Goal: Transaction & Acquisition: Purchase product/service

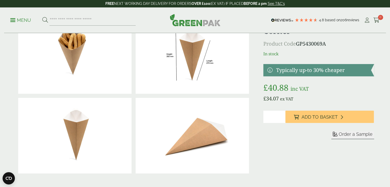
scroll to position [26, 0]
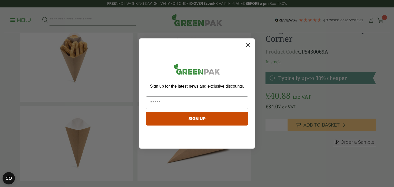
click at [249, 47] on circle "Close dialog" at bounding box center [248, 45] width 8 height 8
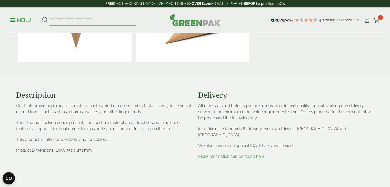
scroll to position [154, 0]
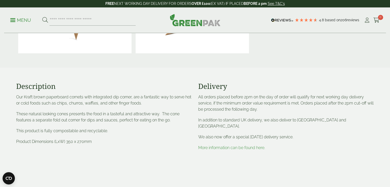
click at [207, 145] on link "More information can be found here." at bounding box center [231, 147] width 67 height 5
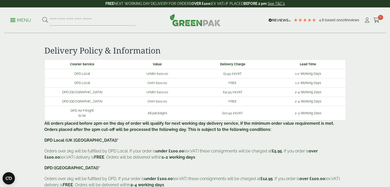
click at [11, 20] on span at bounding box center [12, 20] width 5 height 1
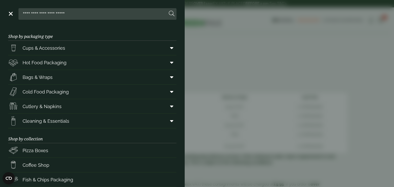
click at [273, 38] on aside "Close Shop by packaging type Cups & Accessories Hot Drink Paper Cups Smoothie C…" at bounding box center [197, 93] width 394 height 187
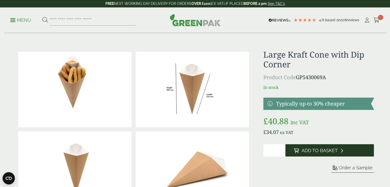
click at [349, 151] on button "Add to Basket" at bounding box center [330, 150] width 89 height 12
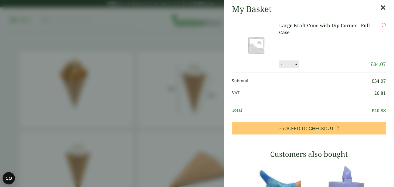
click at [380, 6] on icon at bounding box center [382, 7] width 5 height 7
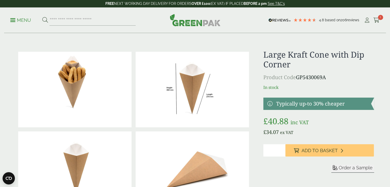
click at [16, 19] on p "Menu" at bounding box center [20, 20] width 21 height 6
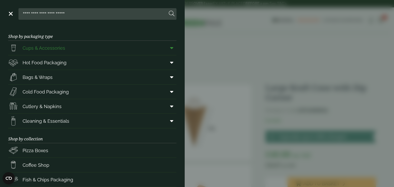
click at [165, 50] on span at bounding box center [171, 48] width 12 height 10
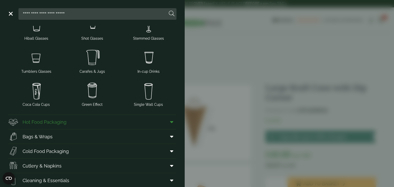
scroll to position [103, 0]
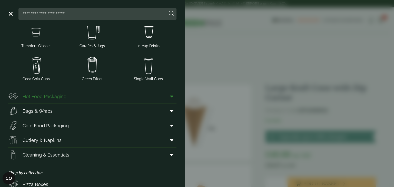
click at [170, 96] on icon at bounding box center [171, 96] width 3 height 5
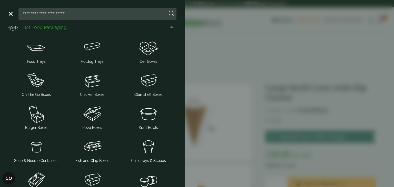
scroll to position [180, 0]
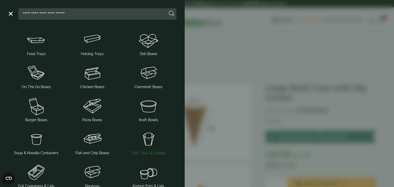
click at [153, 152] on span "Chip Trays & Scoops" at bounding box center [148, 153] width 35 height 5
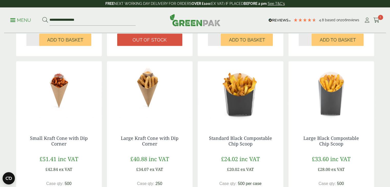
scroll to position [257, 0]
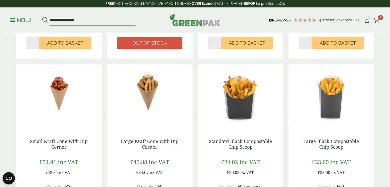
click at [62, 88] on img at bounding box center [59, 96] width 86 height 64
click at [154, 96] on img at bounding box center [150, 96] width 86 height 64
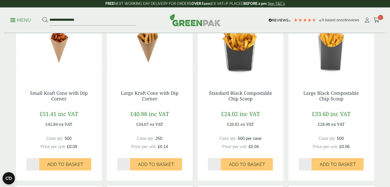
scroll to position [308, 0]
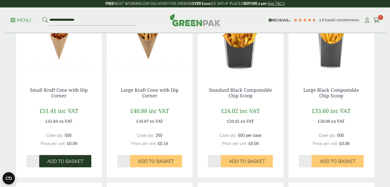
click at [64, 163] on span "Add to Basket" at bounding box center [65, 162] width 36 height 6
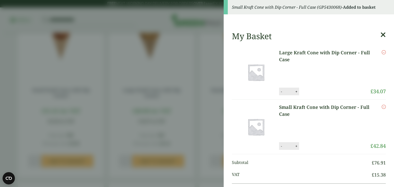
click at [382, 51] on icon "Remove this item" at bounding box center [384, 52] width 4 height 4
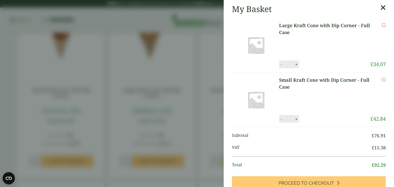
click at [187, 61] on aside "My Basket Large Kraft Cone with Dip Corner - Full Case Large Kraft Cone with Di…" at bounding box center [197, 93] width 394 height 187
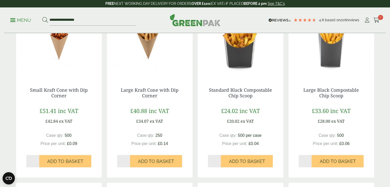
click at [375, 21] on icon at bounding box center [377, 20] width 6 height 5
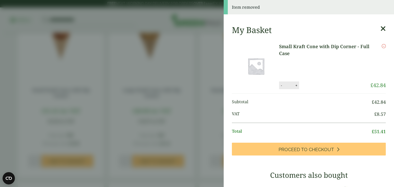
click at [113, 105] on aside "Item removed My Basket Small Kraft Cone with Dip Corner - Full Case Small Kraft…" at bounding box center [197, 93] width 394 height 187
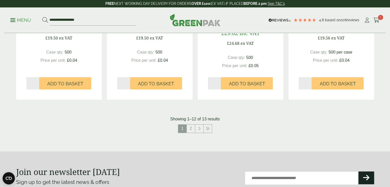
scroll to position [564, 0]
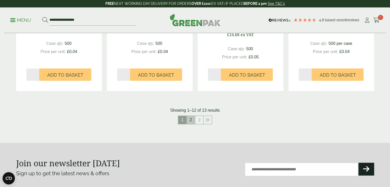
click at [193, 120] on link "2" at bounding box center [191, 120] width 8 height 8
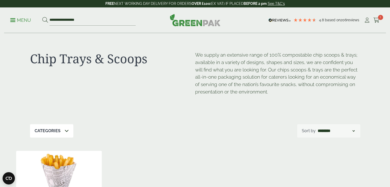
click at [11, 23] on p "Menu" at bounding box center [20, 20] width 21 height 6
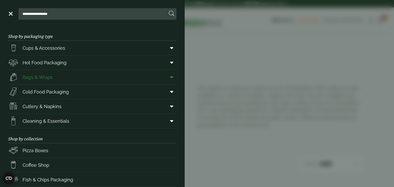
click at [171, 77] on span at bounding box center [171, 77] width 12 height 10
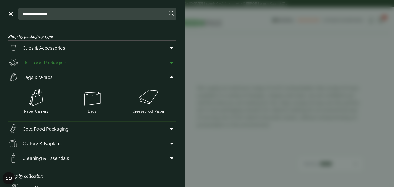
click at [170, 63] on span at bounding box center [171, 63] width 12 height 10
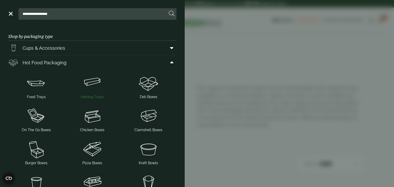
click at [91, 94] on span "Hotdog Trays" at bounding box center [92, 96] width 23 height 5
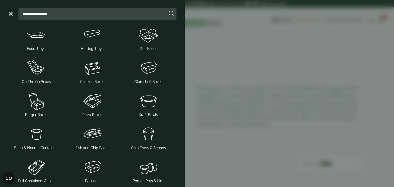
scroll to position [154, 0]
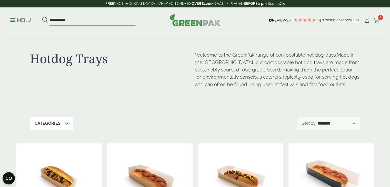
click at [378, 18] on span "1" at bounding box center [380, 17] width 5 height 5
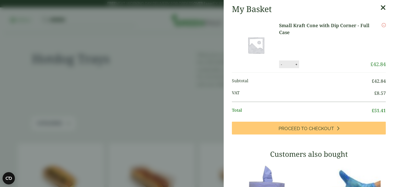
drag, startPoint x: 158, startPoint y: 36, endPoint x: 154, endPoint y: 34, distance: 4.8
click at [159, 36] on aside "My Basket Small Kraft Cone with Dip Corner - Full Case Small Kraft Cone with Di…" at bounding box center [197, 93] width 394 height 187
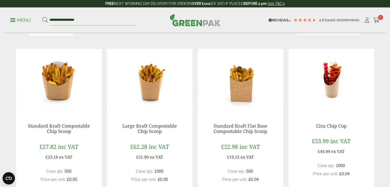
scroll to position [230, 0]
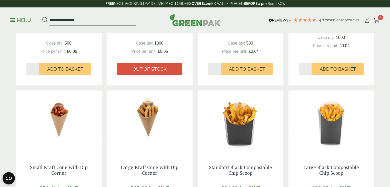
click at [80, 118] on img at bounding box center [59, 123] width 86 height 64
